Goal: Transaction & Acquisition: Download file/media

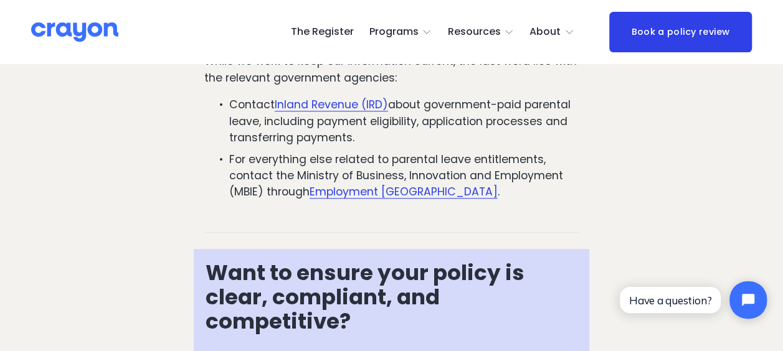
scroll to position [4858, 0]
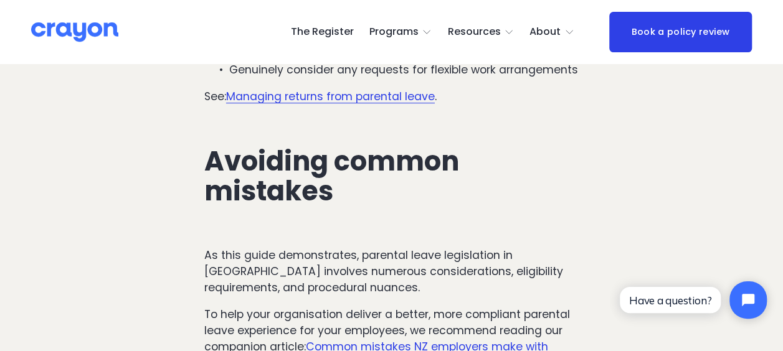
click at [0, 0] on span "Employer hub" at bounding box center [0, 0] width 0 height 0
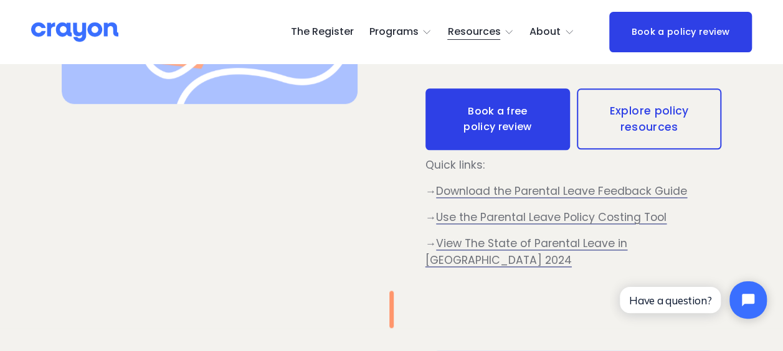
scroll to position [623, 0]
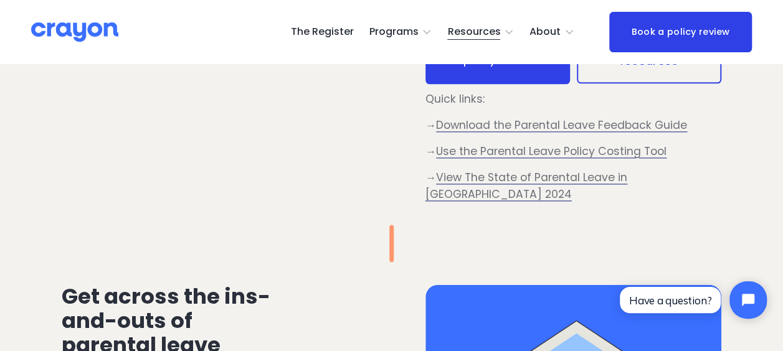
click at [601, 181] on span "View The State of Parental Leave in [GEOGRAPHIC_DATA] 2024" at bounding box center [526, 185] width 202 height 31
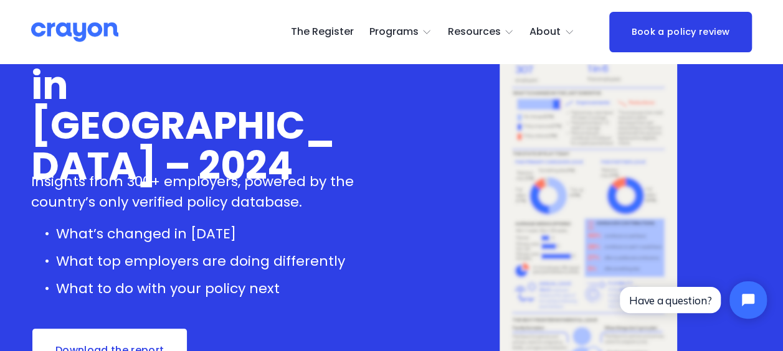
scroll to position [187, 0]
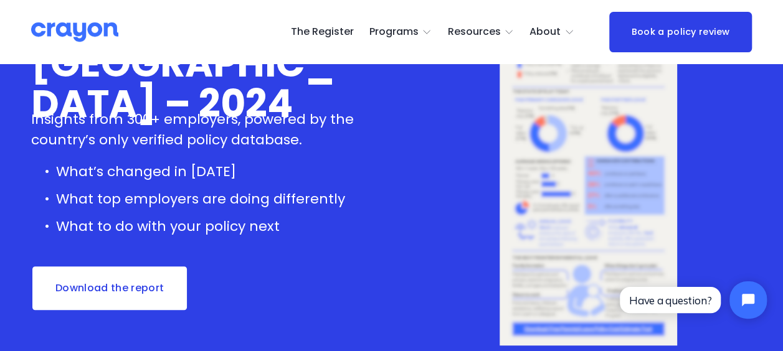
click at [126, 289] on link "Download the report" at bounding box center [109, 288] width 157 height 46
